Goal: Navigation & Orientation: Find specific page/section

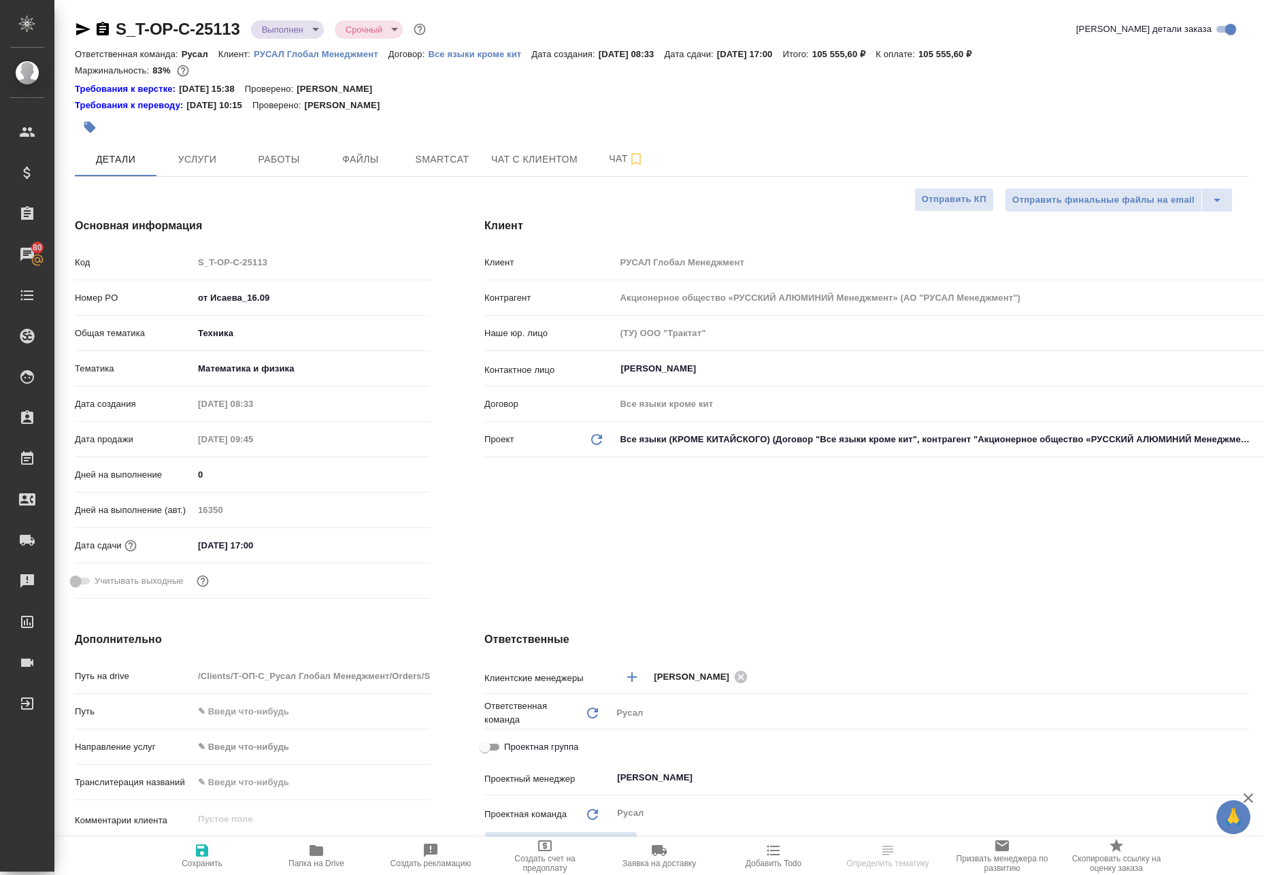
select select "RU"
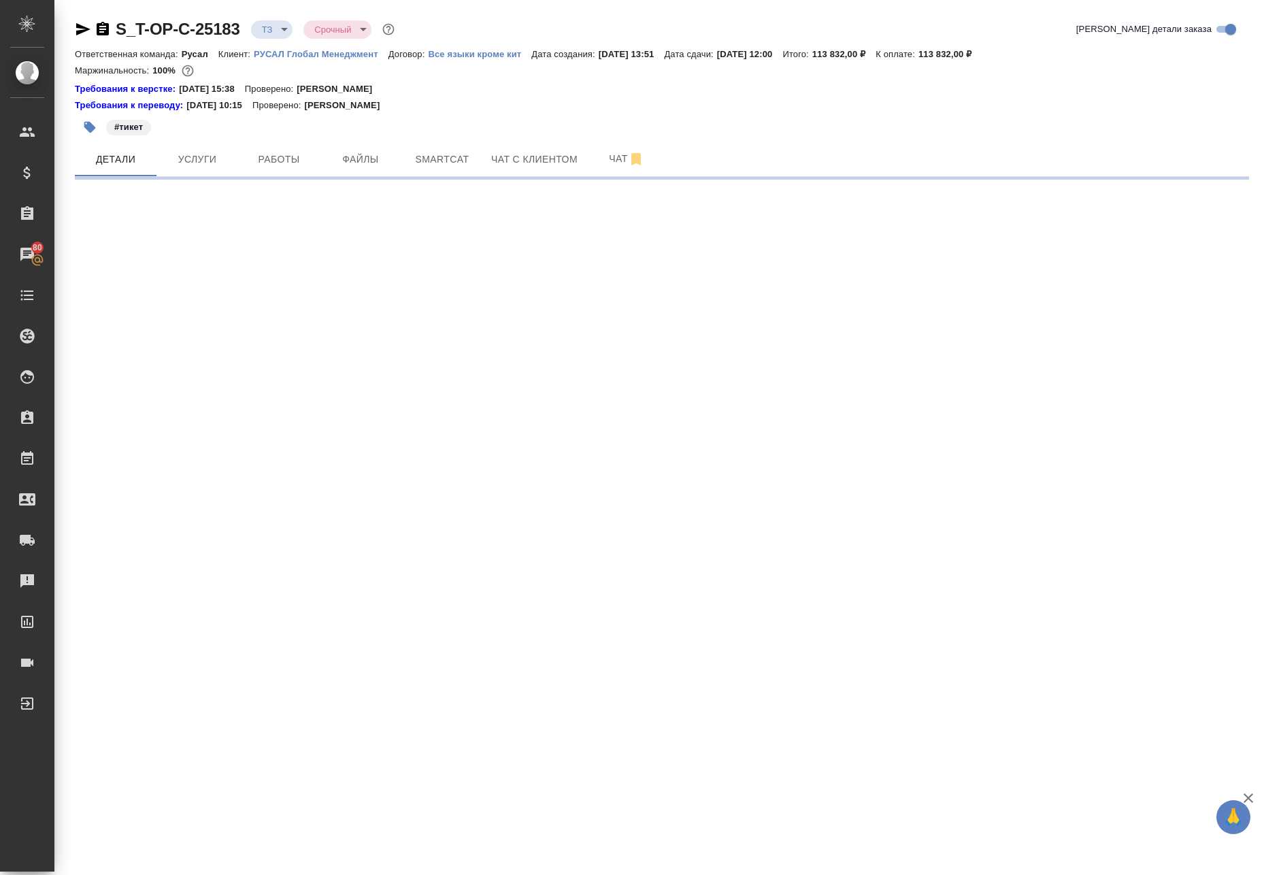
select select "RU"
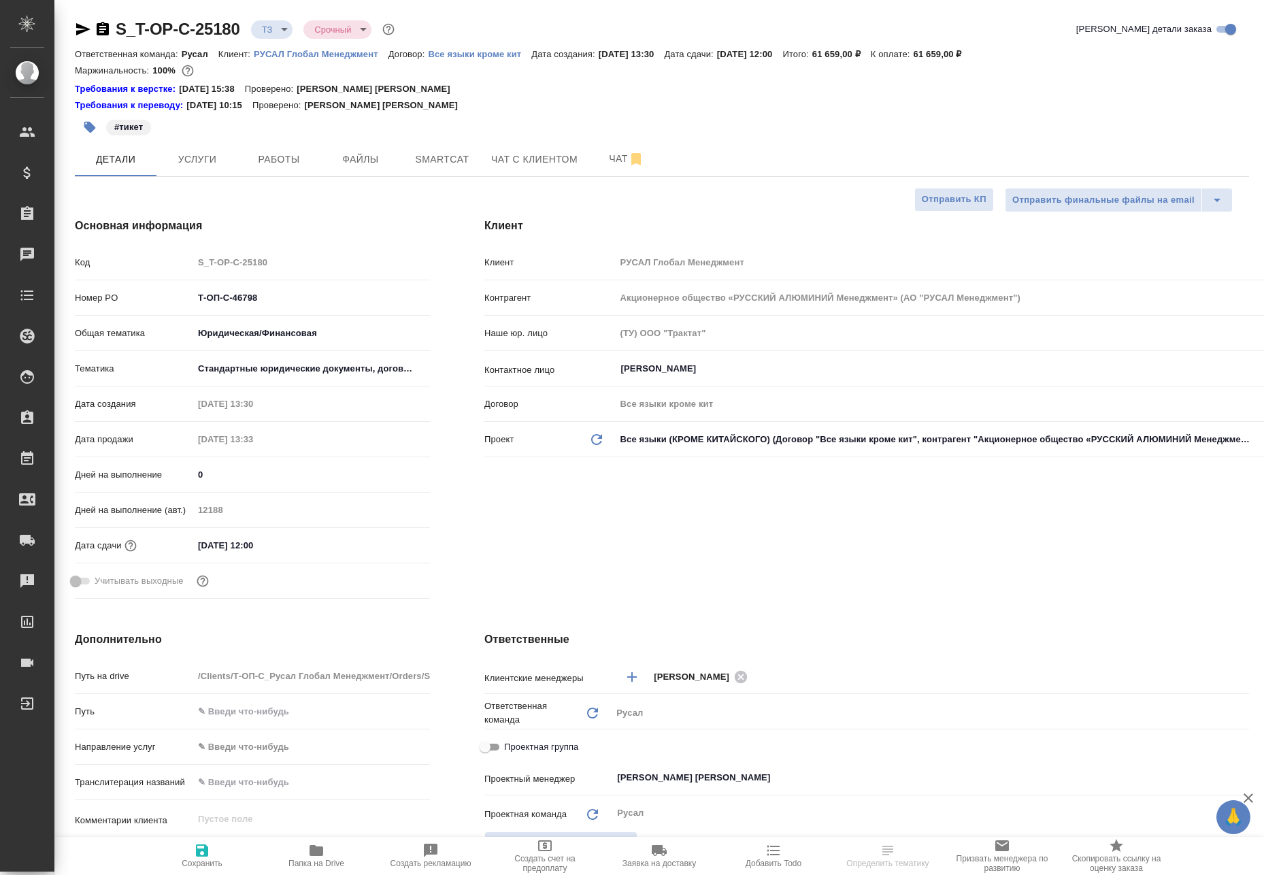
select select "RU"
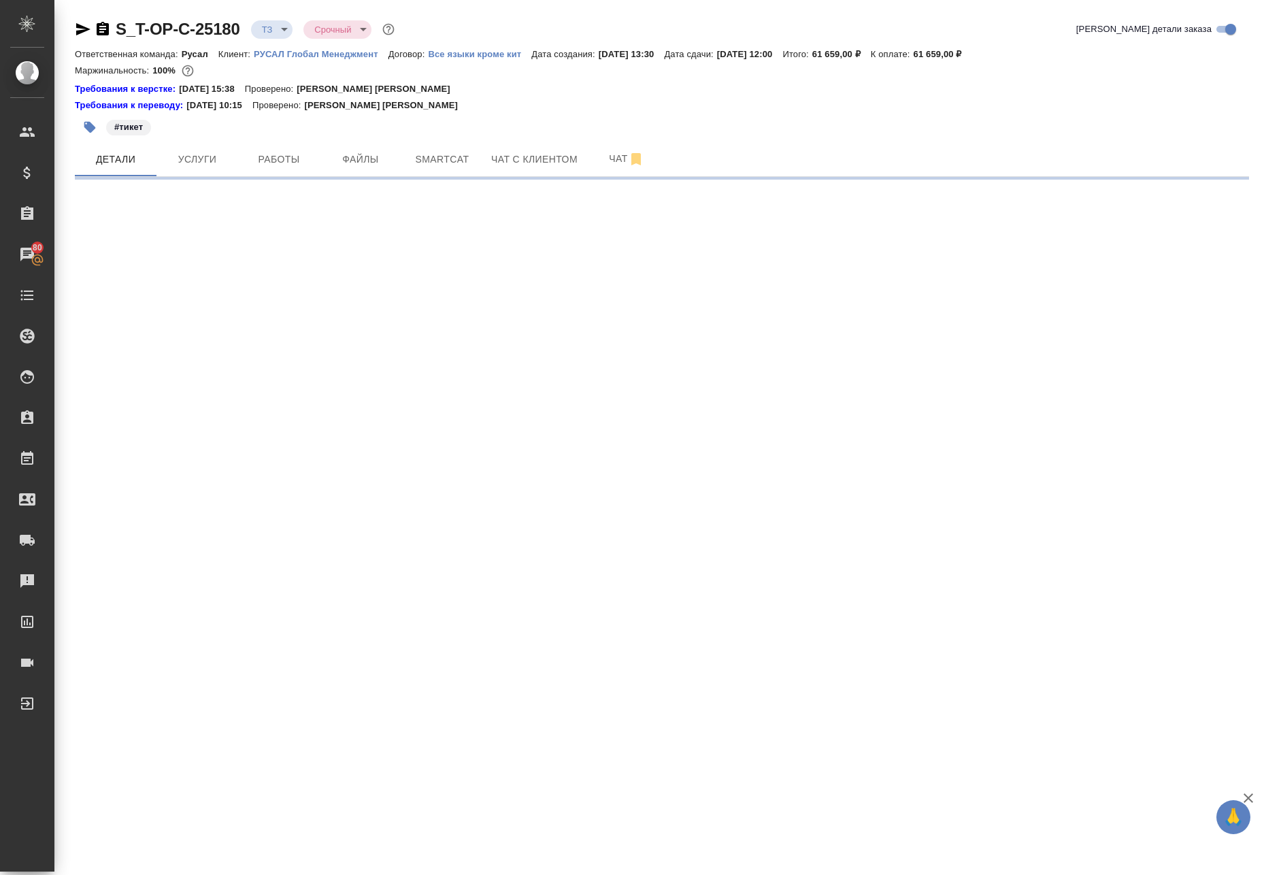
select select "RU"
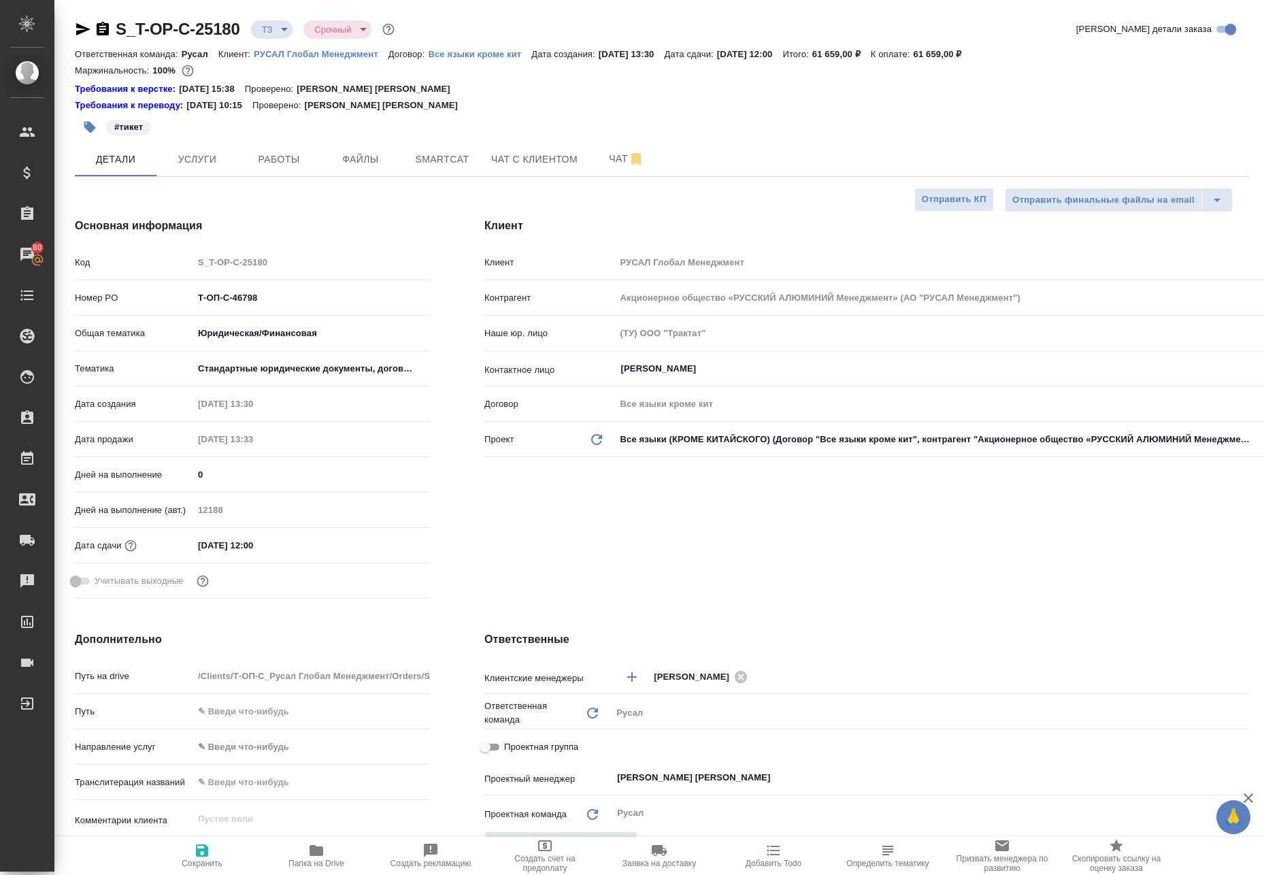
type textarea "x"
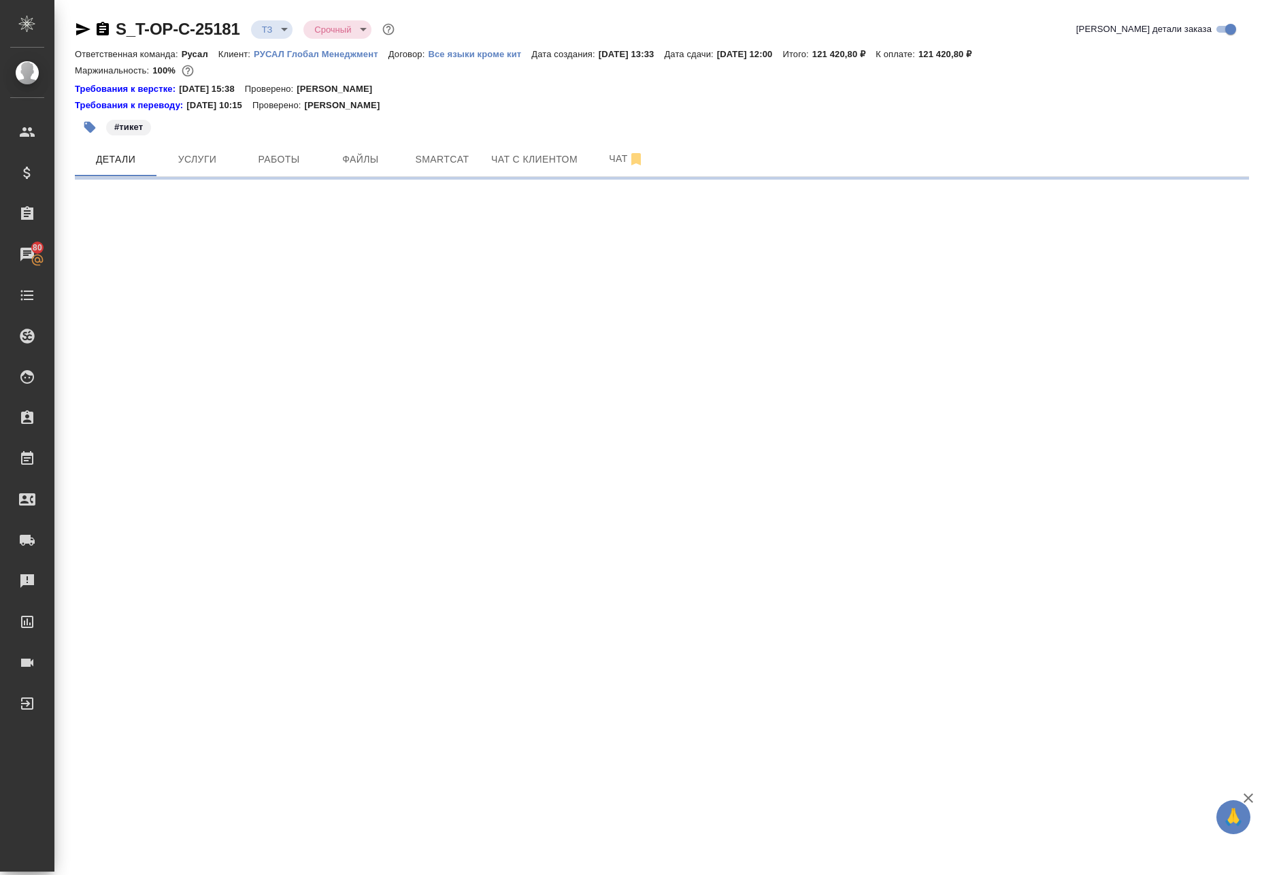
select select "RU"
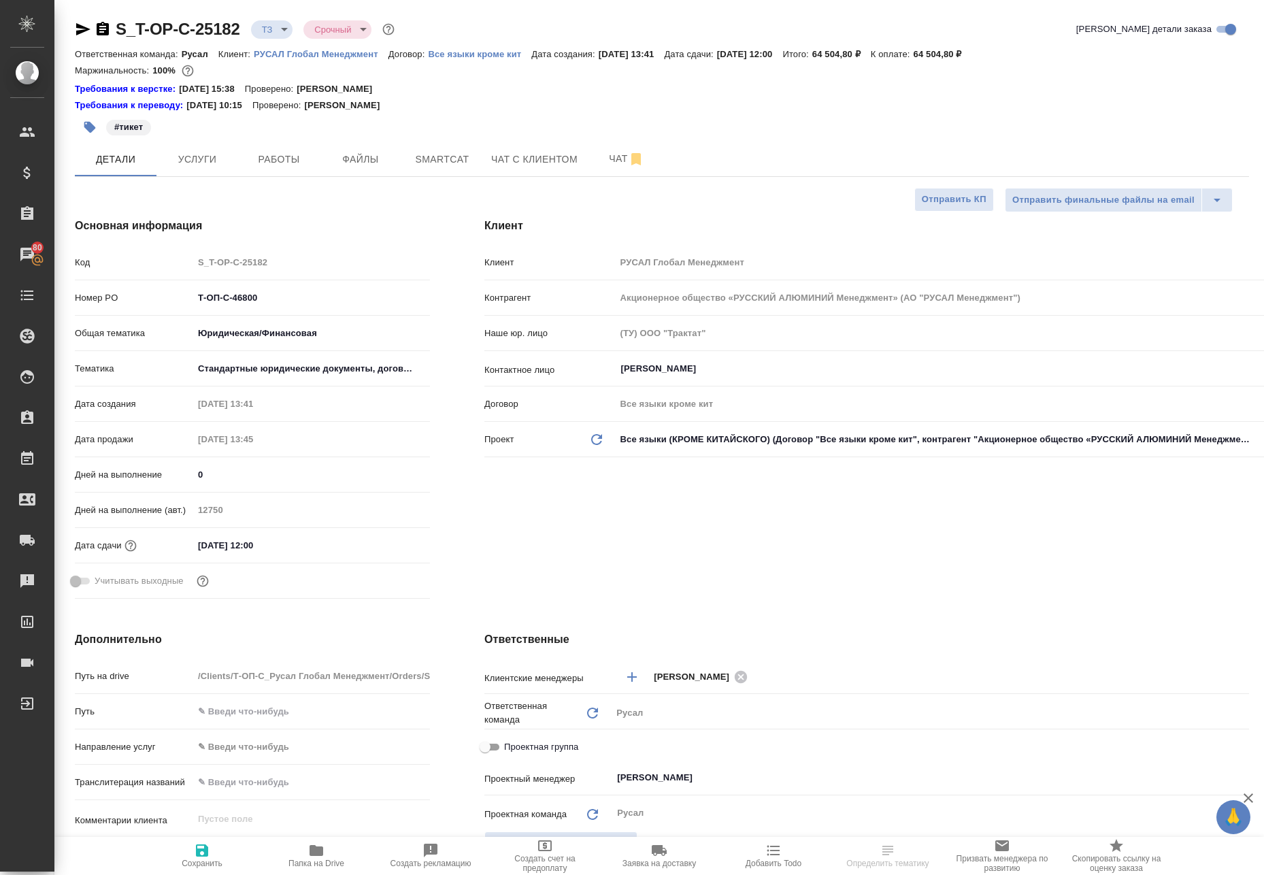
select select "RU"
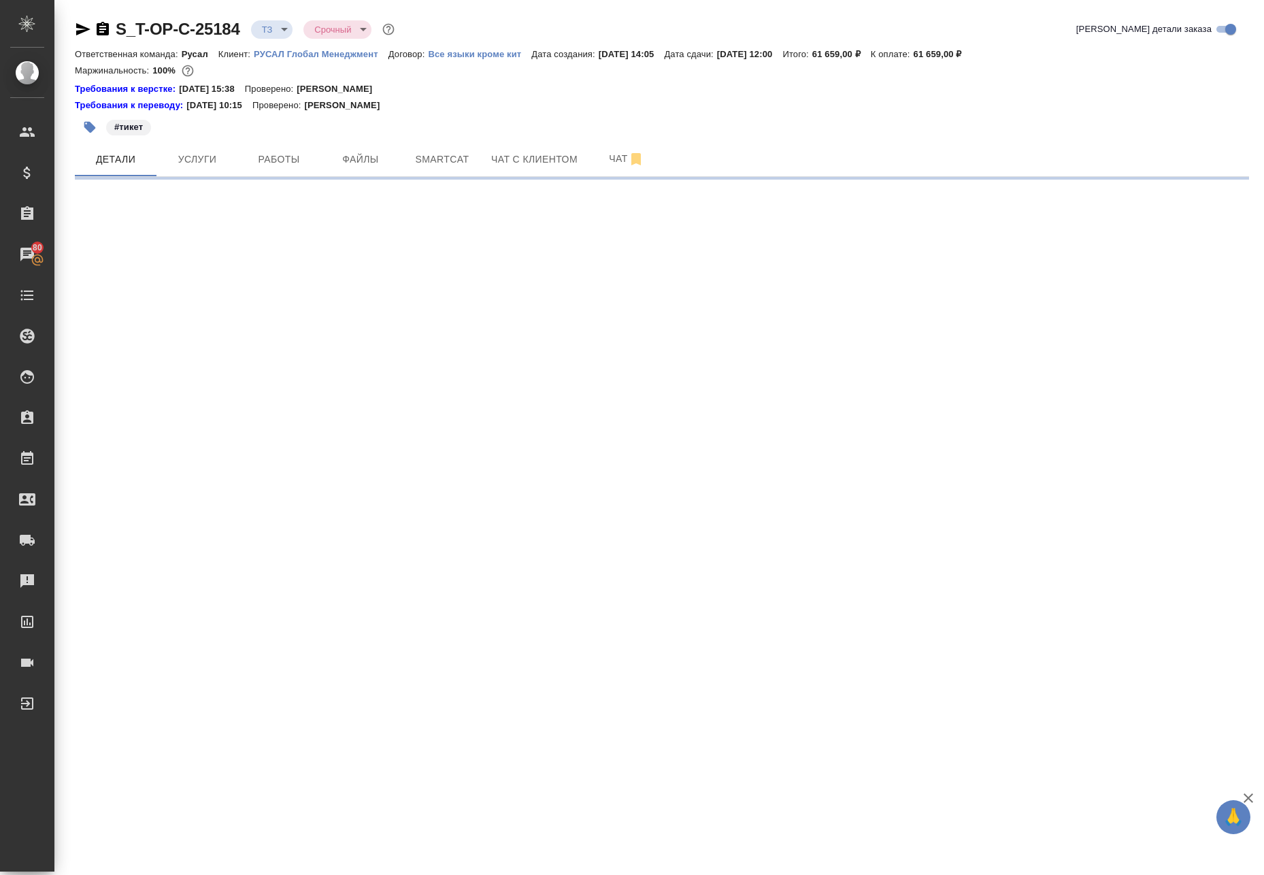
select select "RU"
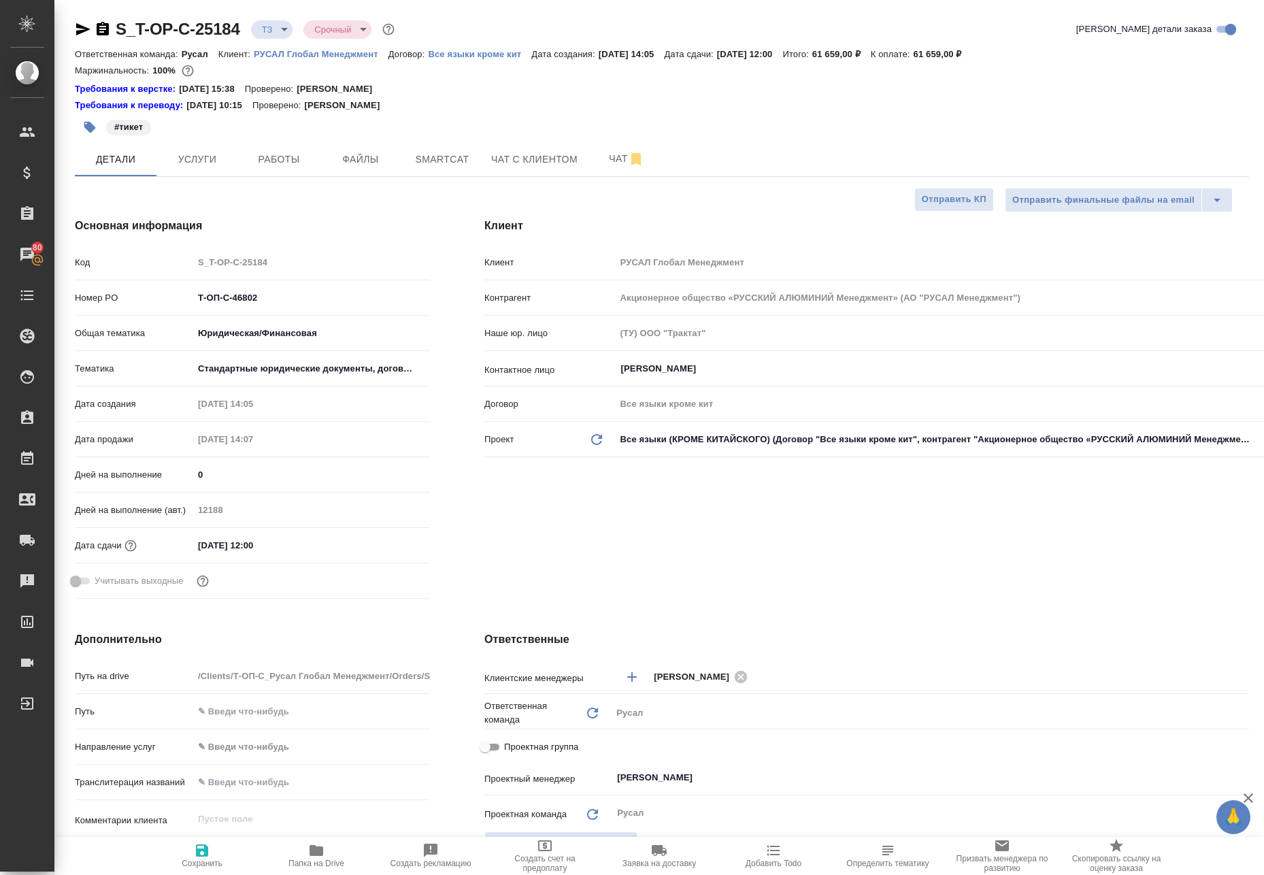
type textarea "x"
select select "RU"
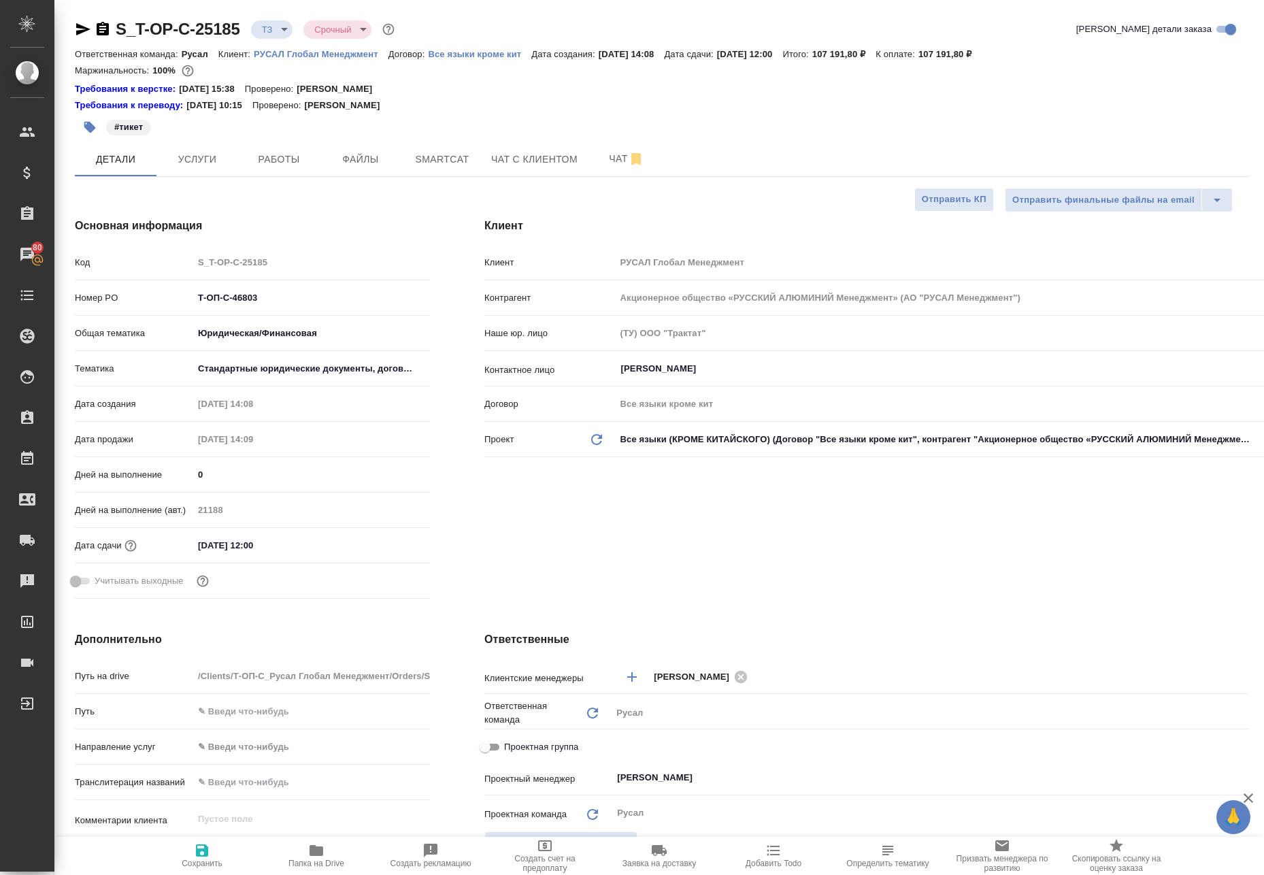
select select "RU"
type textarea "x"
